Goal: Complete application form

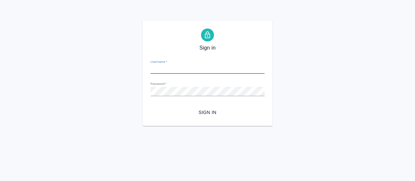
type input "e.petrova@awatera.com"
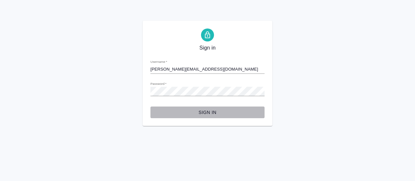
click at [198, 111] on span "Sign in" at bounding box center [208, 113] width 104 height 8
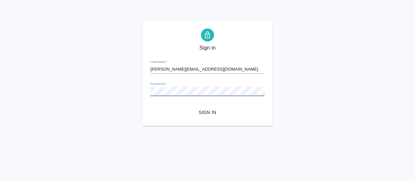
click at [131, 89] on div "Sign in Username   * [PERSON_NAME][EMAIL_ADDRESS][DOMAIN_NAME] Password   * url…" at bounding box center [207, 73] width 415 height 105
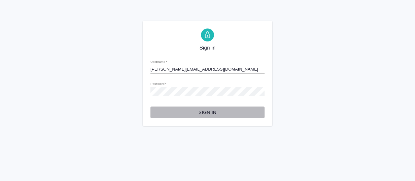
click at [163, 108] on button "Sign in" at bounding box center [207, 113] width 114 height 12
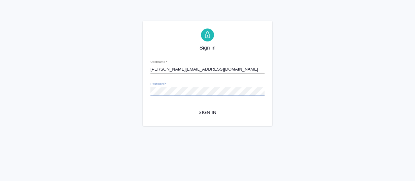
click at [130, 85] on div "Sign in Username   * e.petrova@awatera.com Password   * urlPath   * /smartcat-p…" at bounding box center [207, 73] width 415 height 105
click at [246, 44] on div "Sign in Username   * e.petrova@awatera.com Password   * urlPath   * /smartcat-p…" at bounding box center [208, 73] width 130 height 105
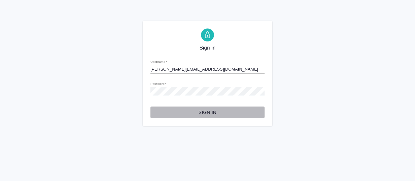
click at [213, 113] on span "Sign in" at bounding box center [208, 113] width 104 height 8
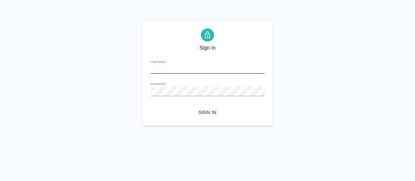
type input "[PERSON_NAME][EMAIL_ADDRESS][DOMAIN_NAME]"
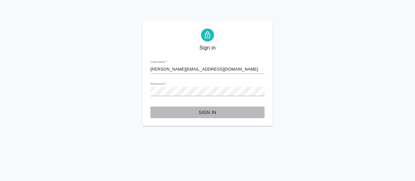
click at [214, 113] on span "Sign in" at bounding box center [208, 113] width 104 height 8
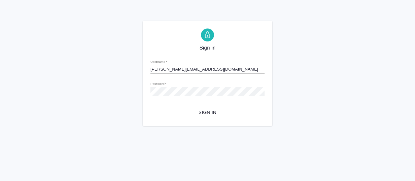
click at [184, 86] on div "Password   *" at bounding box center [207, 89] width 114 height 14
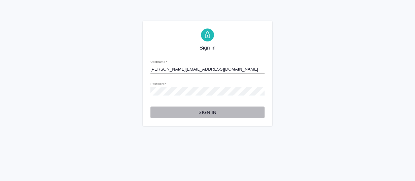
click at [207, 114] on span "Sign in" at bounding box center [208, 113] width 104 height 8
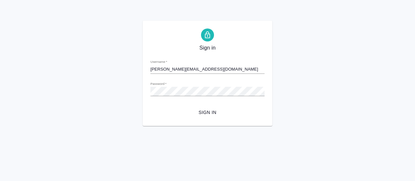
click at [217, 97] on form "Username   * [PERSON_NAME][EMAIL_ADDRESS][DOMAIN_NAME] Password   * urlPath   *…" at bounding box center [207, 86] width 114 height 64
click at [150, 107] on button "Sign in" at bounding box center [207, 113] width 114 height 12
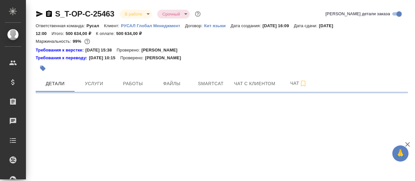
select select "RU"
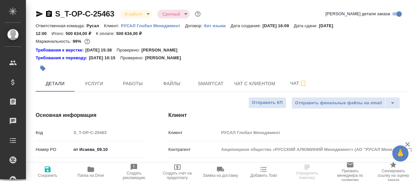
type textarea "x"
type input "[PERSON_NAME]"
type input "Русал"
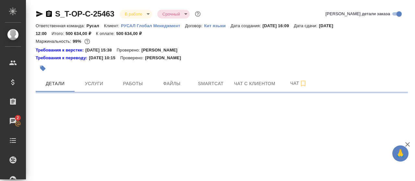
select select "RU"
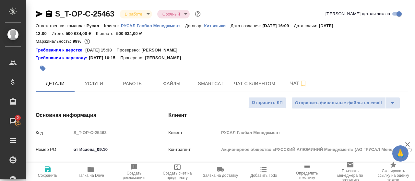
type textarea "x"
click at [329, 69] on div at bounding box center [222, 68] width 372 height 14
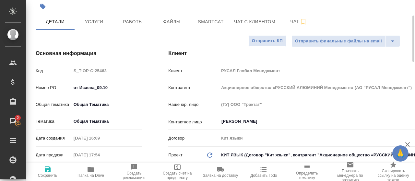
scroll to position [1, 0]
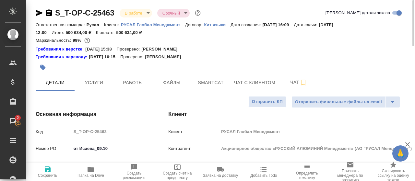
click at [362, 45] on div "Требования к верстке: [DATE] 15:38 Проверено: [PERSON_NAME]" at bounding box center [222, 49] width 372 height 8
type textarea "x"
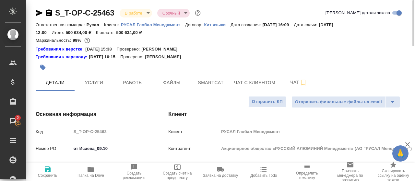
type textarea "x"
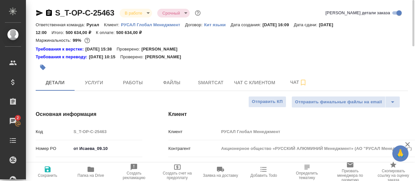
type textarea "x"
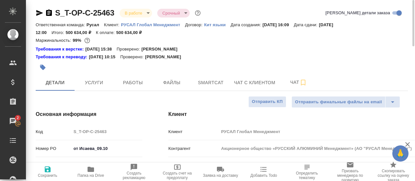
type textarea "x"
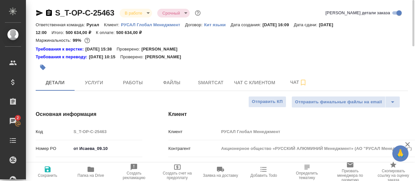
type textarea "x"
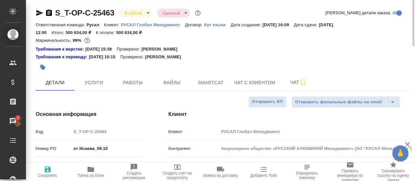
type textarea "x"
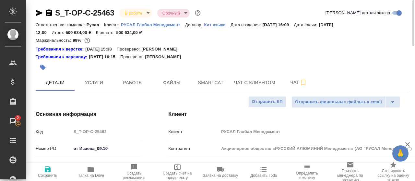
type textarea "x"
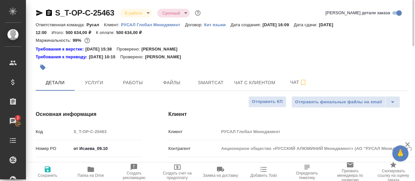
type textarea "x"
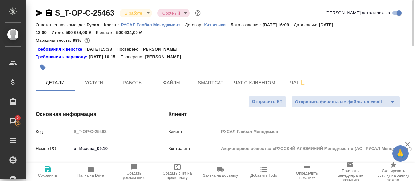
type textarea "x"
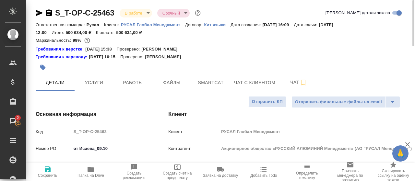
type textarea "x"
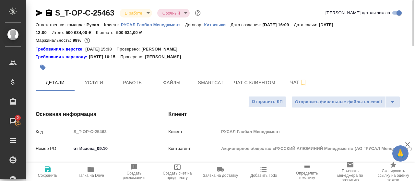
type textarea "x"
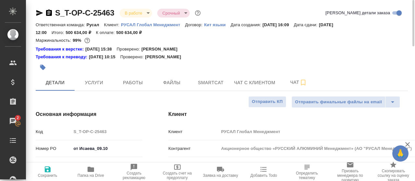
type textarea "x"
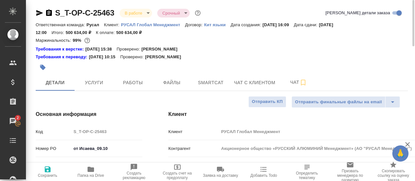
type textarea "x"
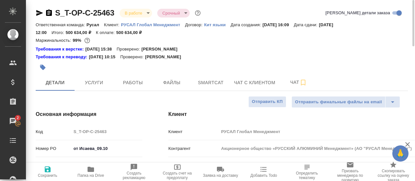
type textarea "x"
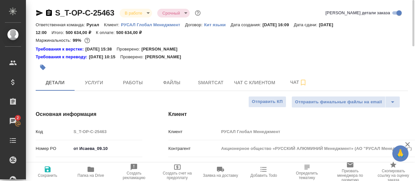
type textarea "x"
